Goal: Book appointment/travel/reservation

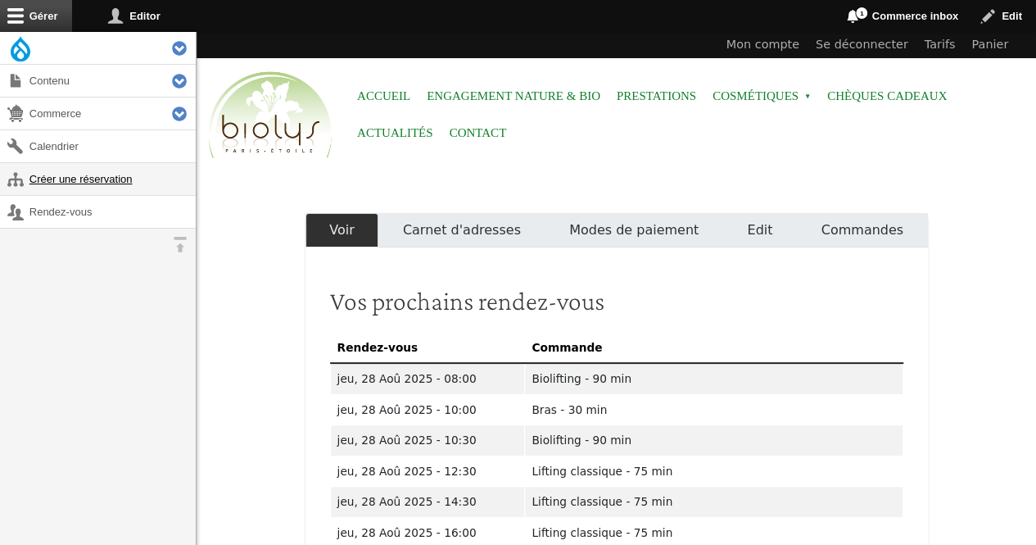
click at [111, 183] on link "Créer une réservation" at bounding box center [98, 179] width 196 height 32
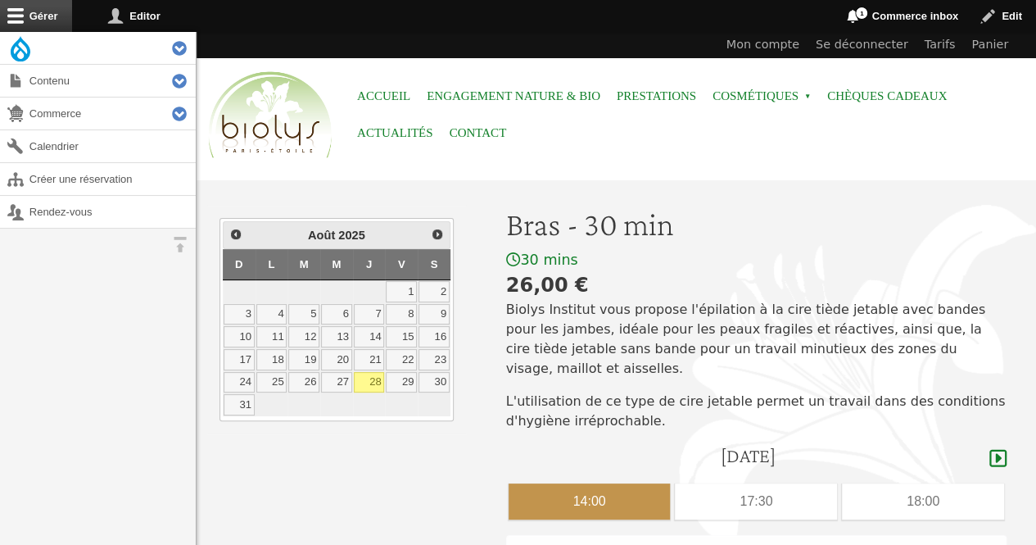
click at [577, 483] on div "14:00" at bounding box center [590, 501] width 162 height 36
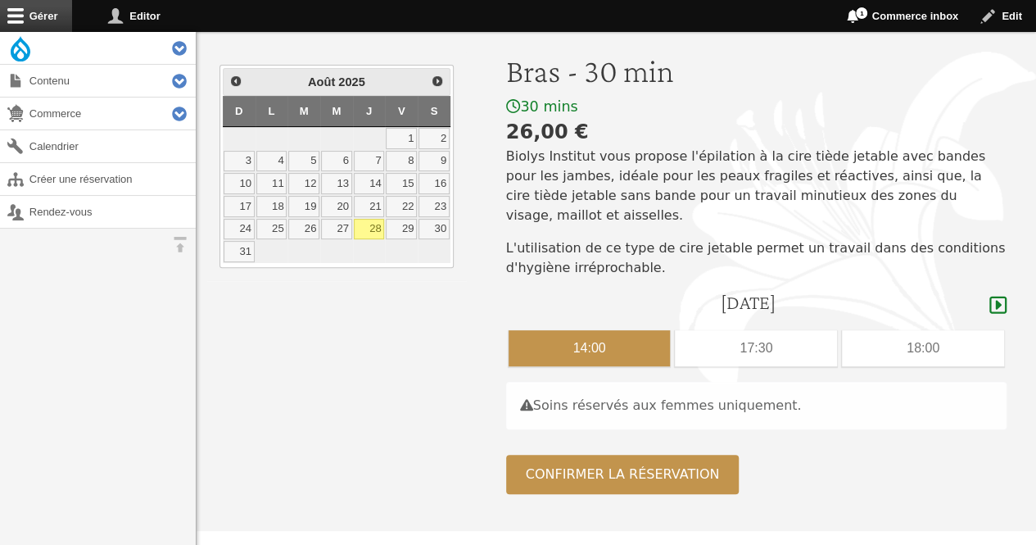
scroll to position [183, 0]
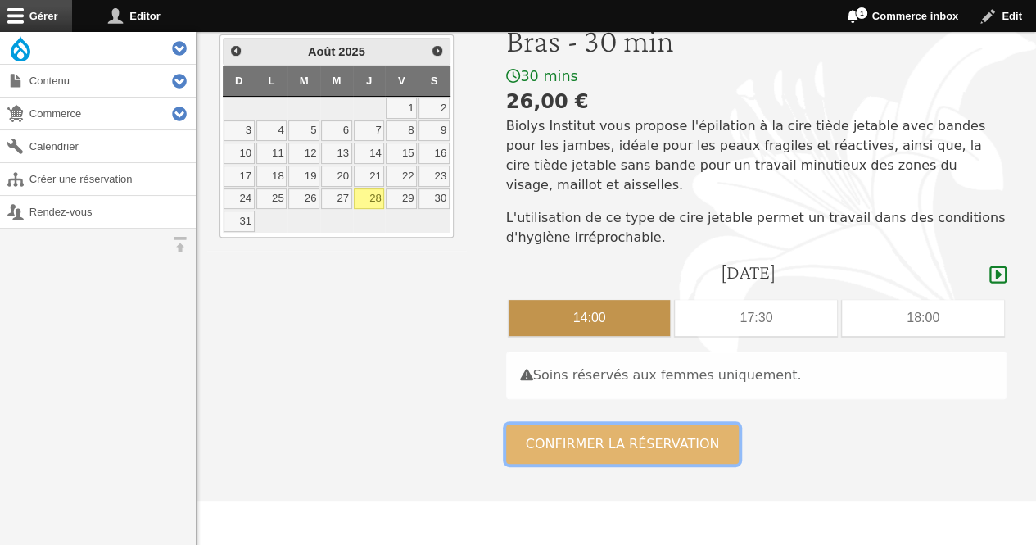
click at [672, 425] on button "Confirmer la réservation" at bounding box center [622, 443] width 233 height 39
click at [665, 426] on button "Confirmer la réservation" at bounding box center [622, 443] width 233 height 39
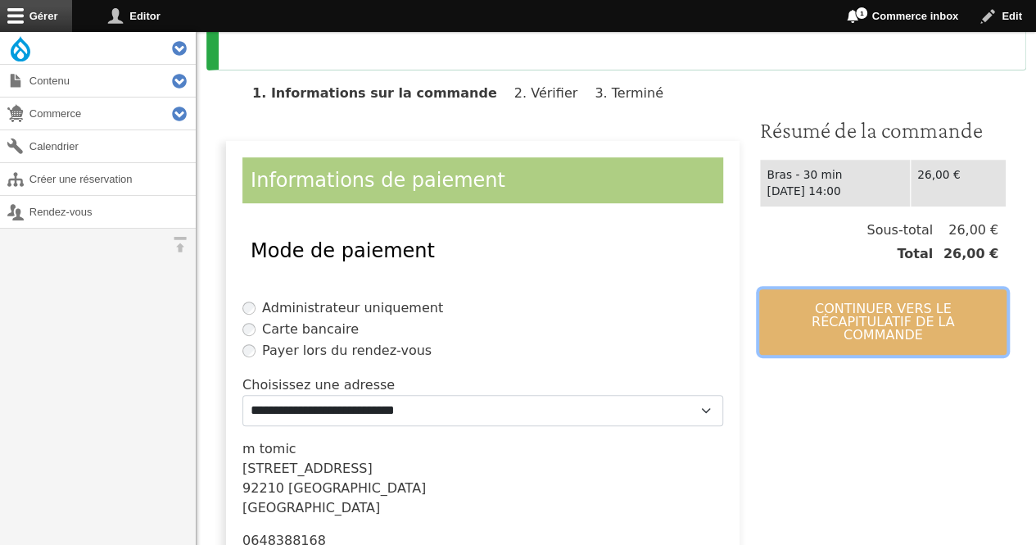
click at [873, 296] on button "Continuer vers le récapitulatif de la commande" at bounding box center [882, 322] width 247 height 66
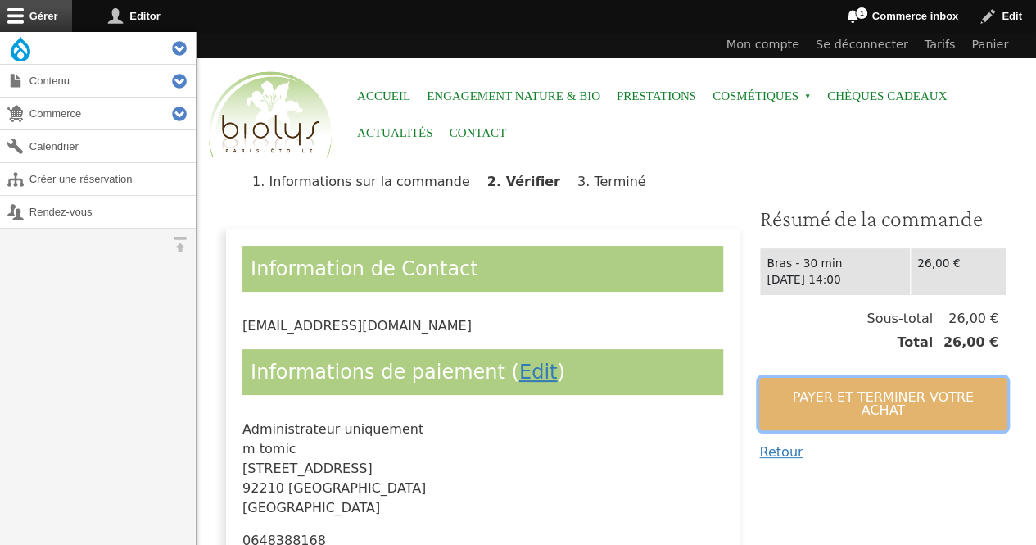
click at [822, 388] on button "Payer et terminer votre achat" at bounding box center [882, 404] width 247 height 52
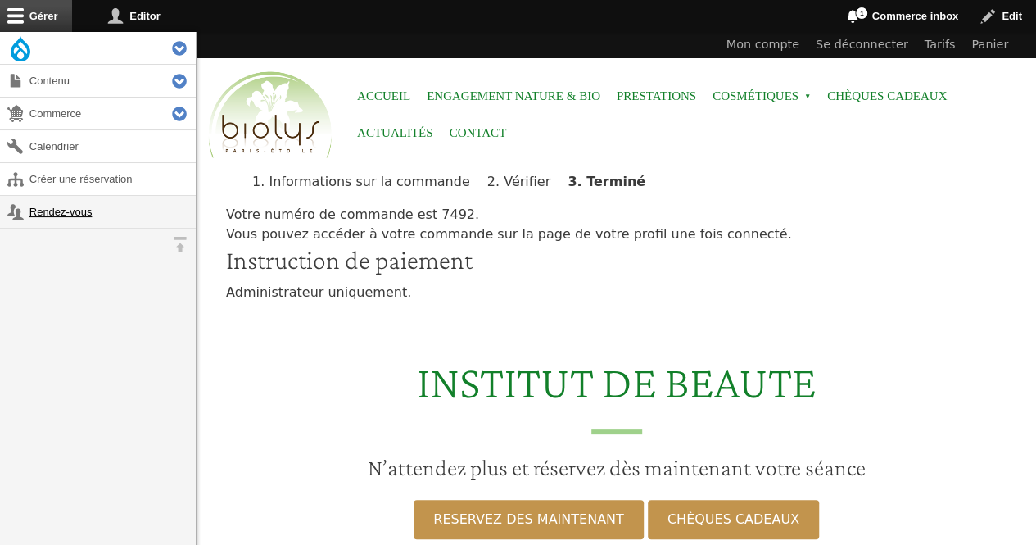
click at [54, 211] on link "Rendez-vous" at bounding box center [98, 212] width 196 height 32
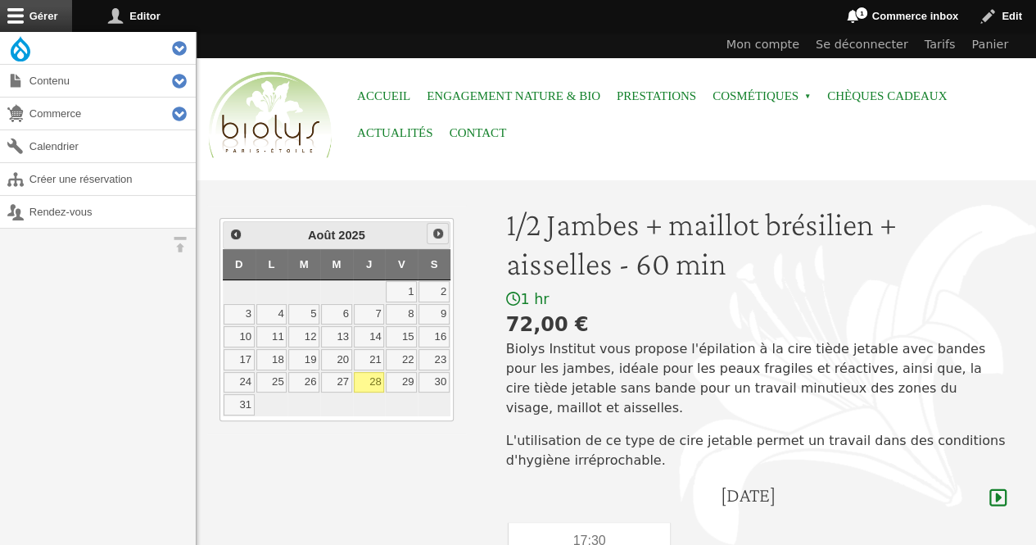
click at [437, 240] on link "Suivant" at bounding box center [437, 233] width 21 height 21
click at [310, 292] on link "2" at bounding box center [303, 291] width 31 height 21
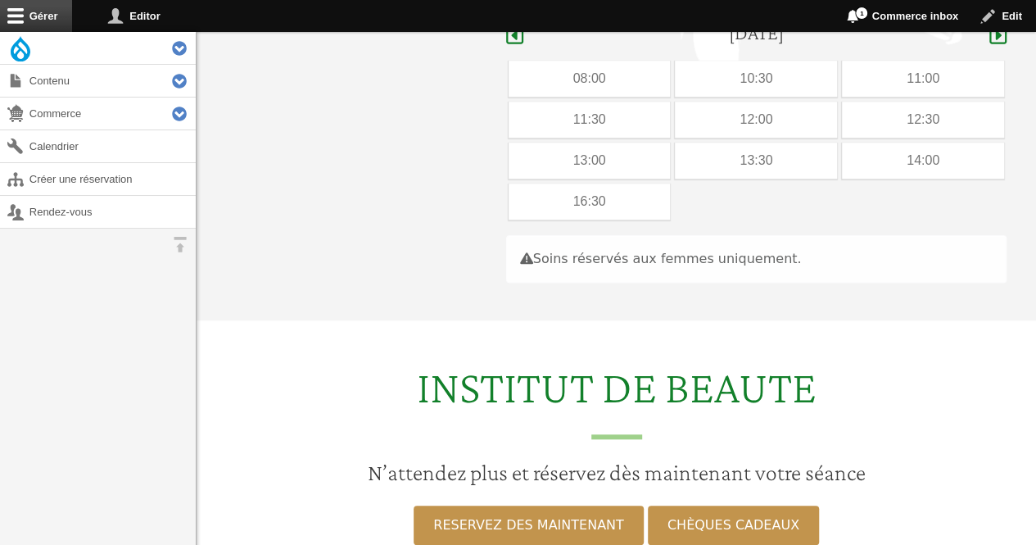
scroll to position [463, 0]
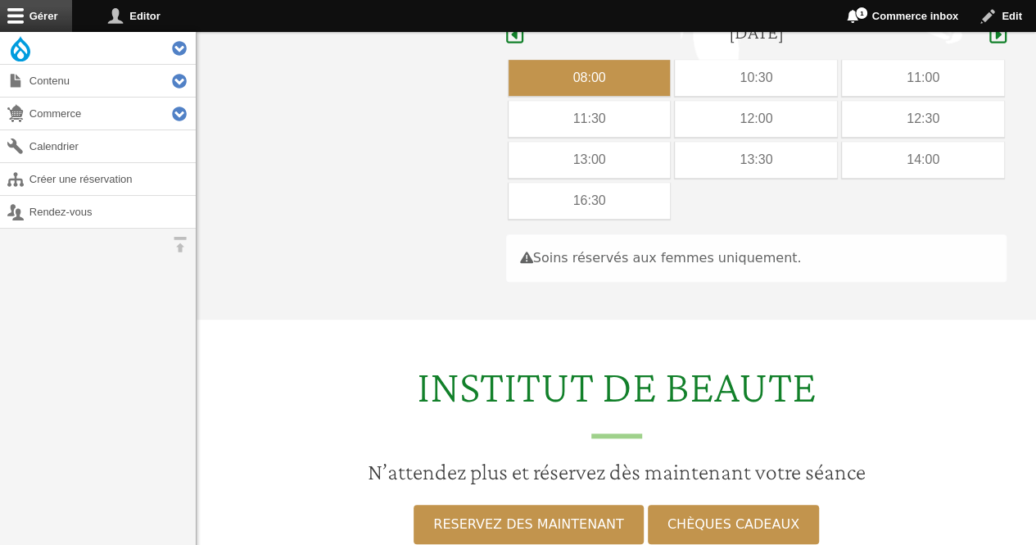
click at [591, 75] on div "08:00" at bounding box center [590, 78] width 162 height 36
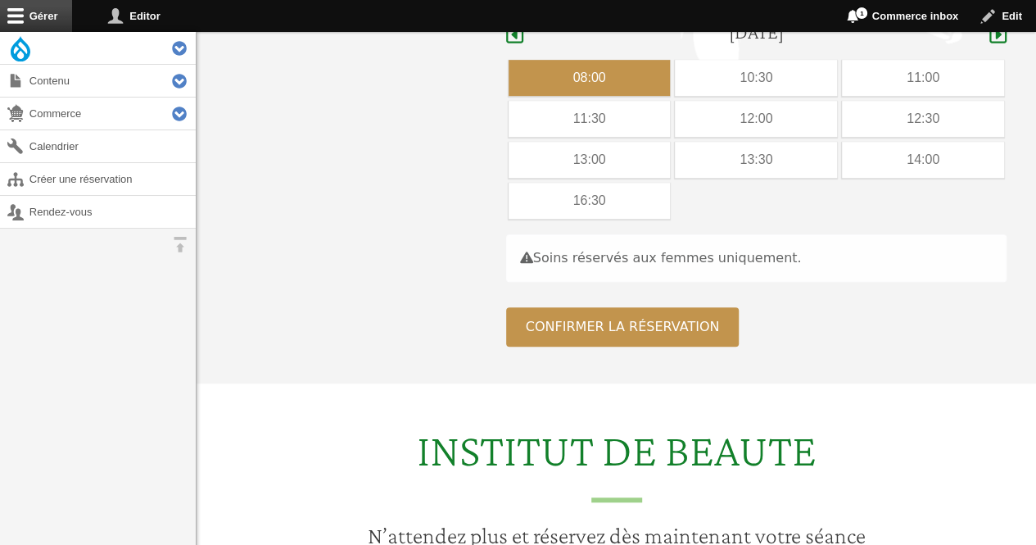
click at [582, 60] on div "08:00" at bounding box center [590, 78] width 162 height 36
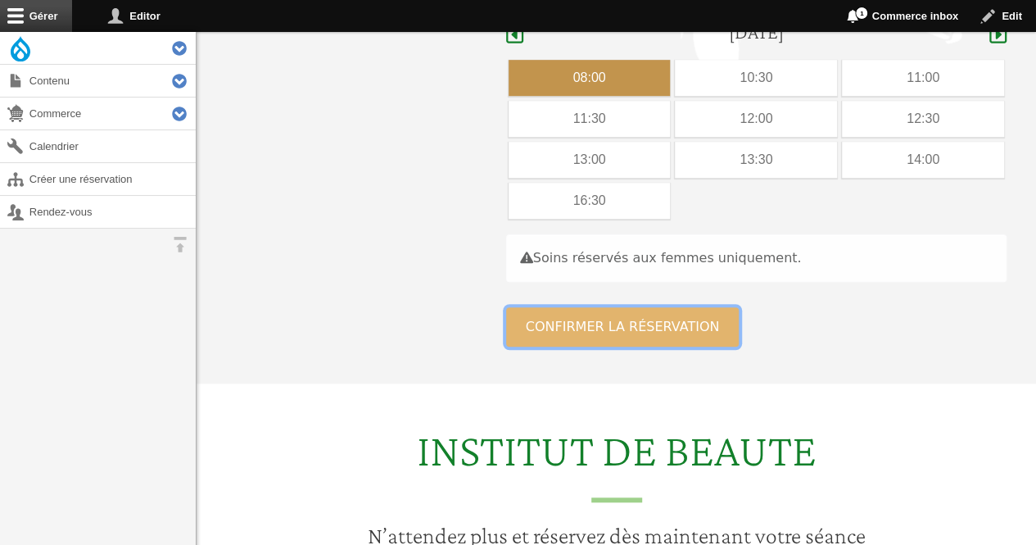
click at [521, 307] on button "Confirmer la réservation" at bounding box center [622, 326] width 233 height 39
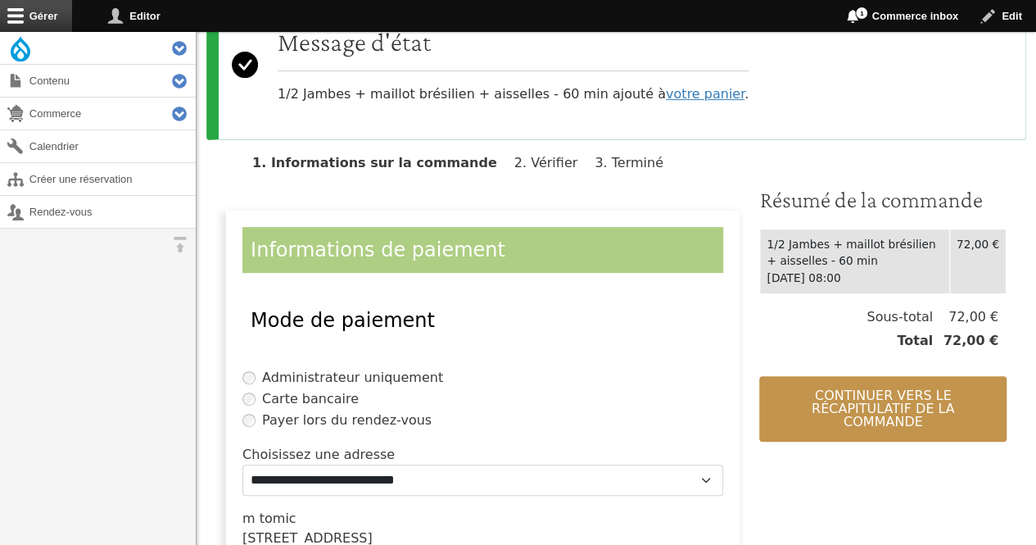
scroll to position [192, 0]
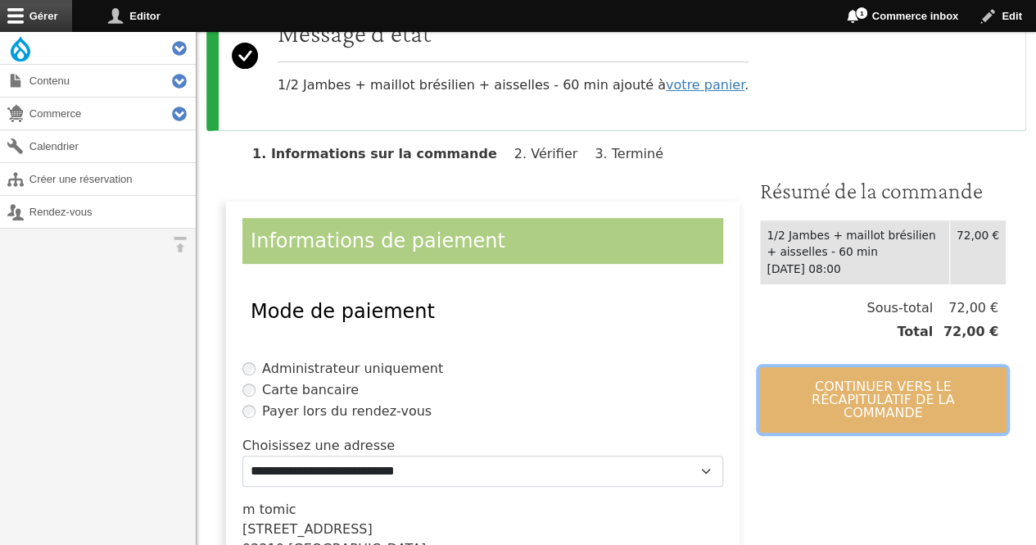
click at [867, 383] on button "Continuer vers le récapitulatif de la commande" at bounding box center [882, 400] width 247 height 66
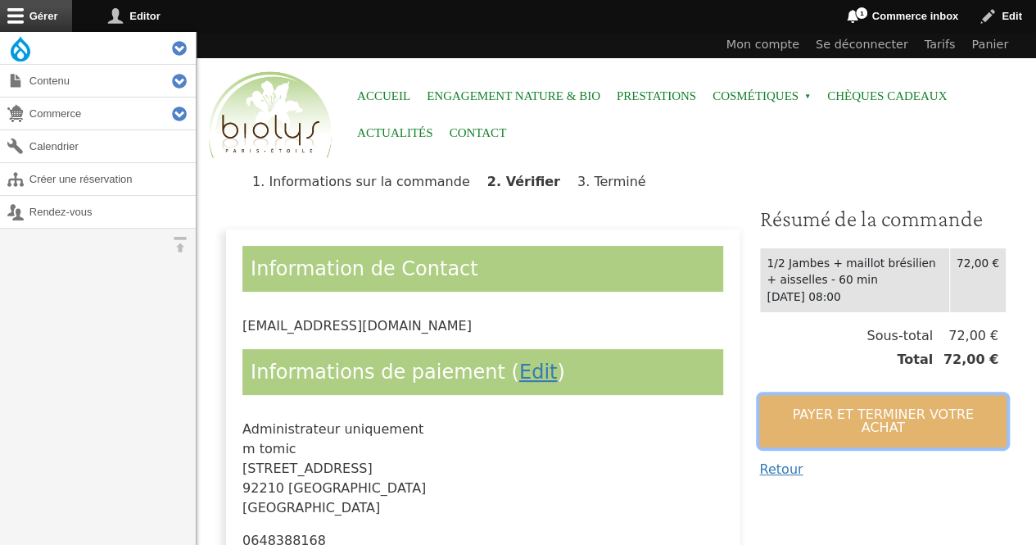
click at [865, 400] on button "Payer et terminer votre achat" at bounding box center [882, 421] width 247 height 52
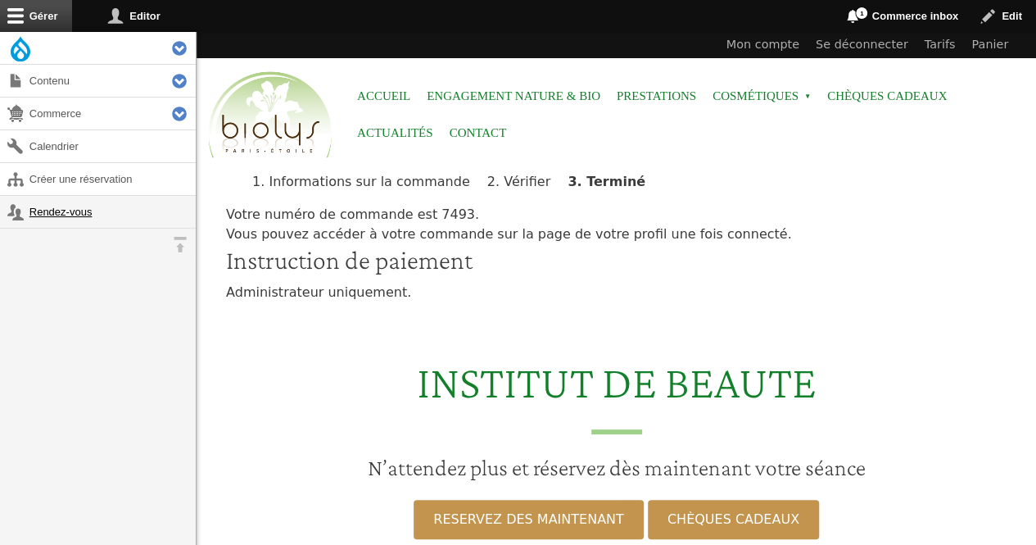
click at [80, 209] on link "Rendez-vous" at bounding box center [98, 212] width 196 height 32
